Goal: Information Seeking & Learning: Learn about a topic

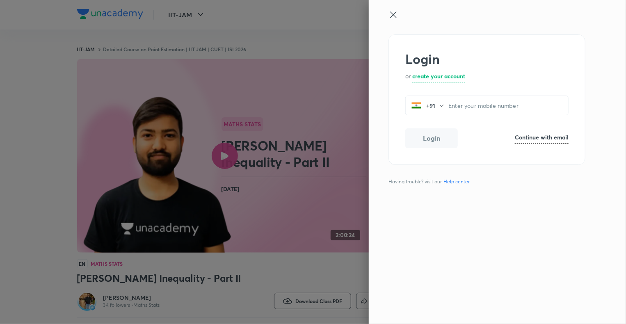
click at [392, 14] on icon at bounding box center [393, 15] width 10 height 10
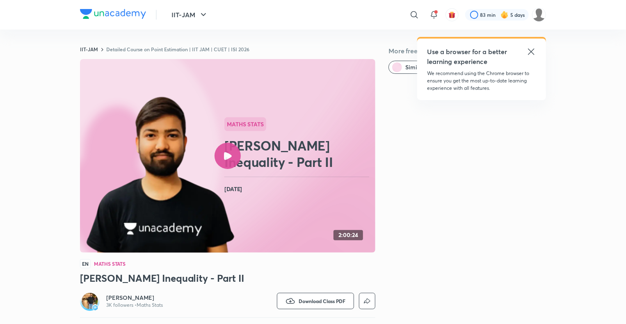
click at [533, 52] on icon at bounding box center [531, 52] width 10 height 10
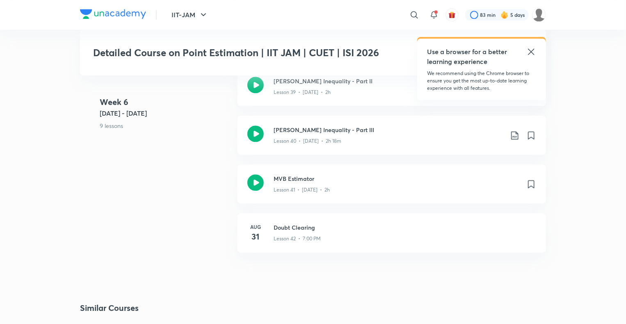
scroll to position [2508, 0]
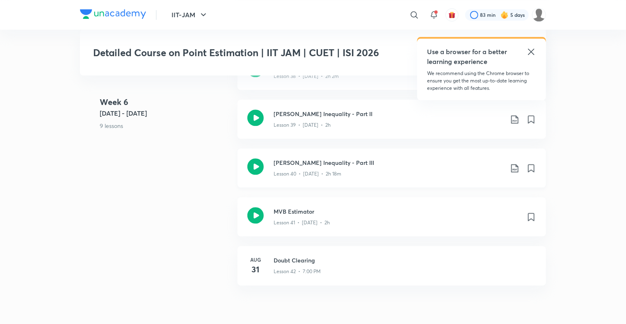
click at [328, 167] on div "Lesson 40 • [DATE] • 2h 18m" at bounding box center [389, 172] width 230 height 11
